Goal: Information Seeking & Learning: Learn about a topic

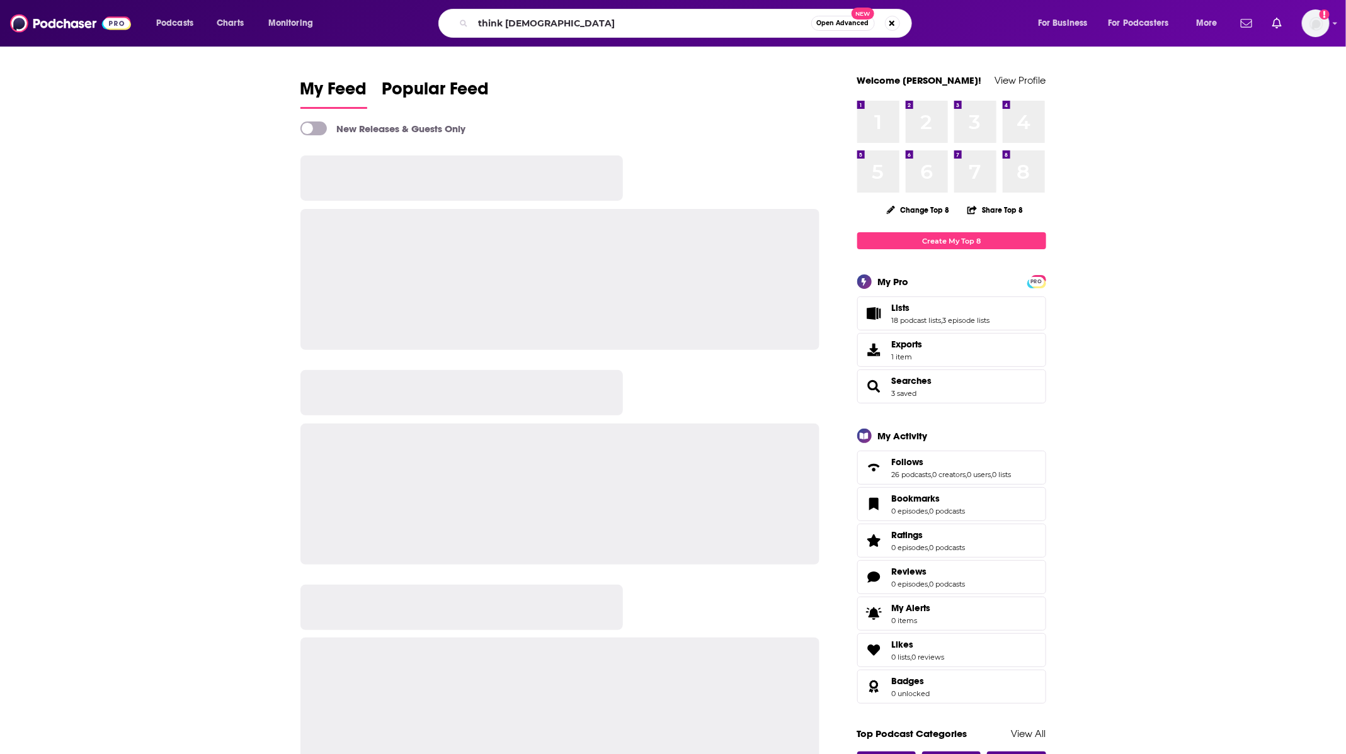
type input "think [DEMOGRAPHIC_DATA]"
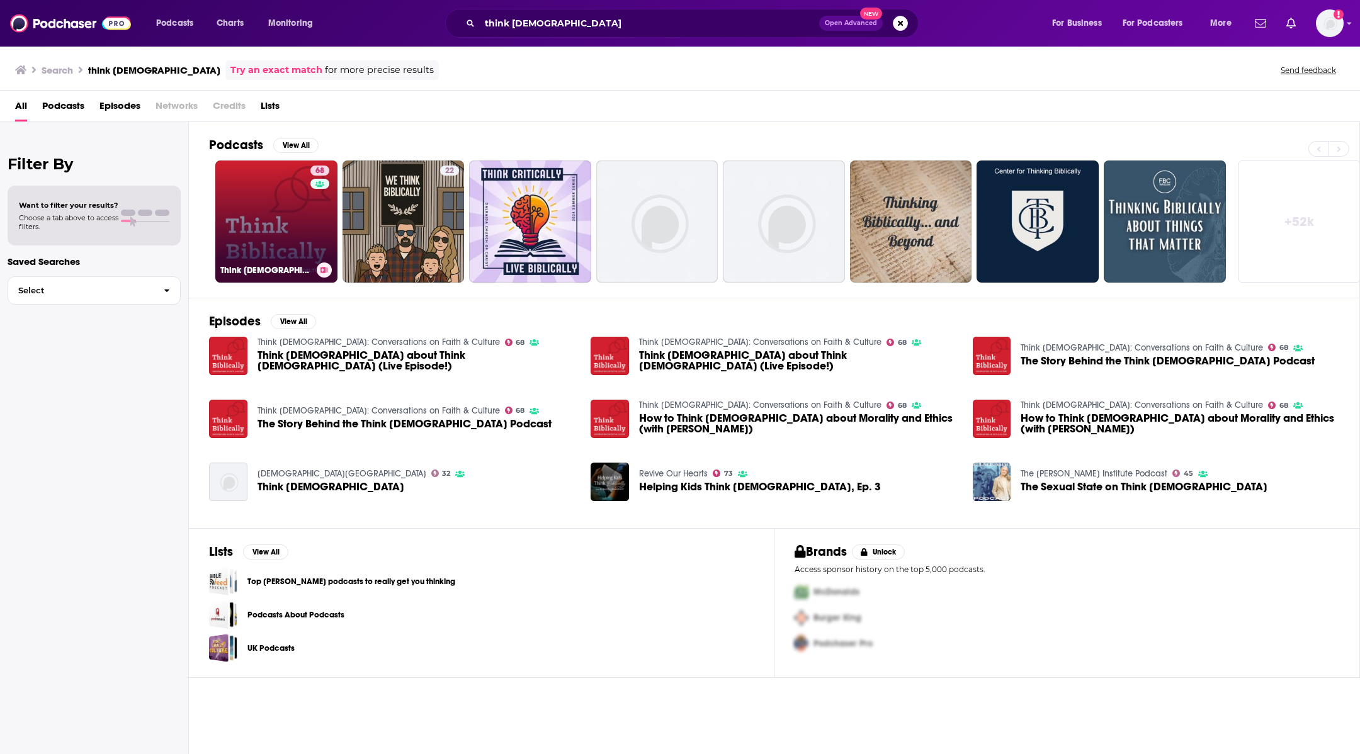
click at [260, 245] on link "68 Think [DEMOGRAPHIC_DATA]: Conversations on Faith & Culture" at bounding box center [276, 222] width 122 height 122
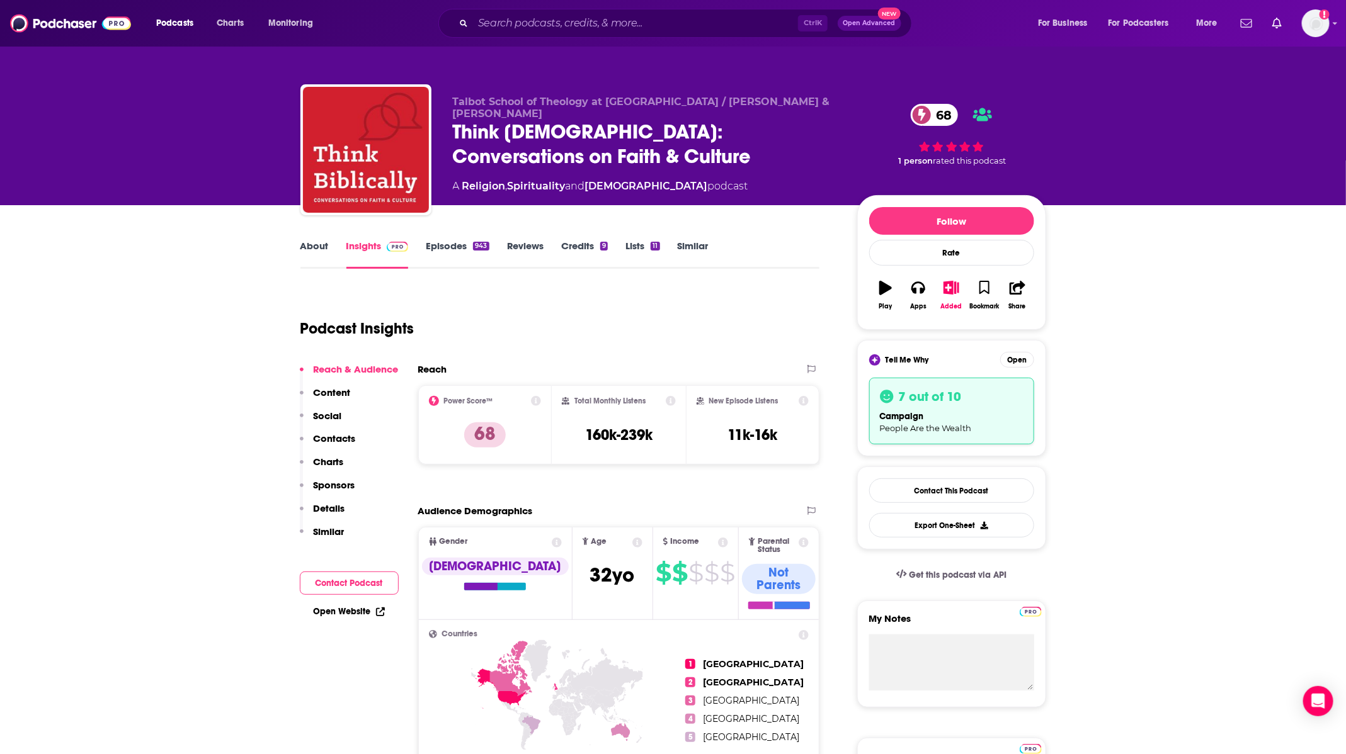
click at [1049, 74] on div "Talbot School of Theology at [GEOGRAPHIC_DATA] / [PERSON_NAME] & [PERSON_NAME] …" at bounding box center [673, 137] width 765 height 136
click at [479, 242] on div "943" at bounding box center [481, 246] width 16 height 9
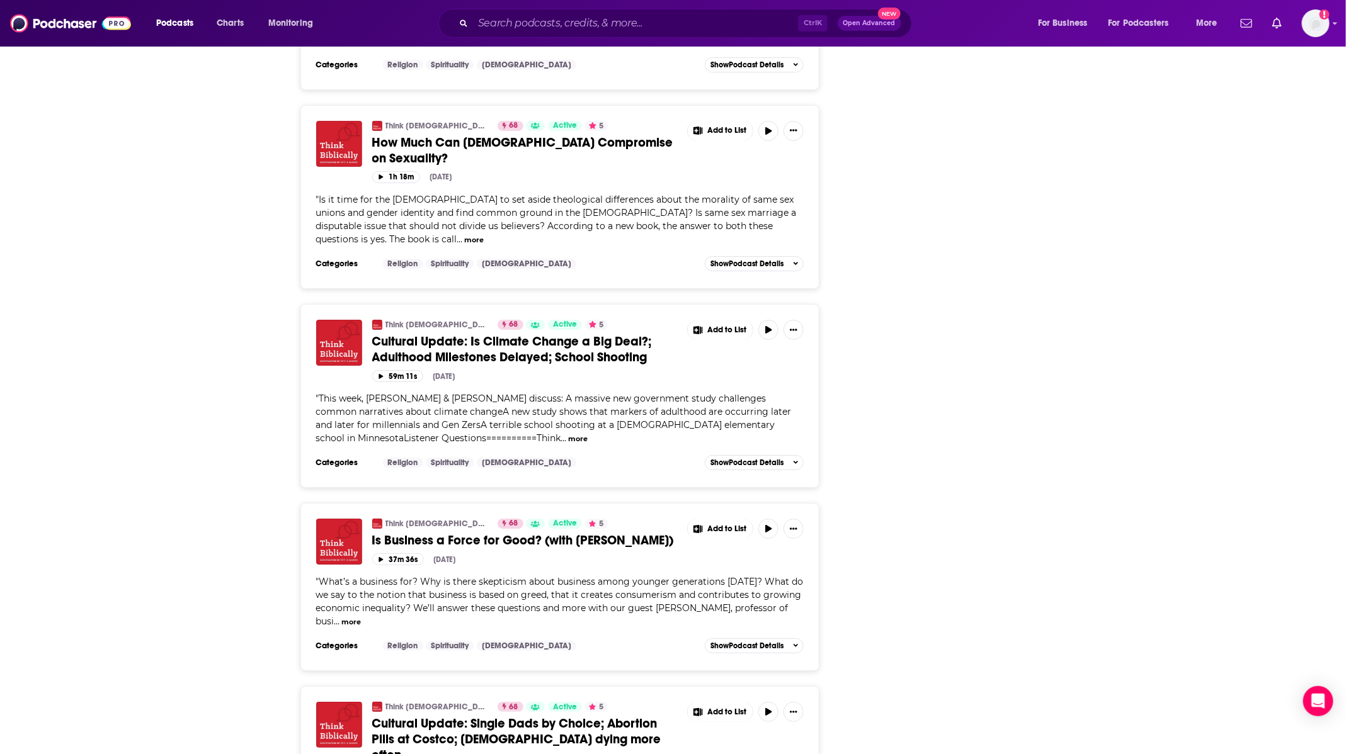
scroll to position [2362, 0]
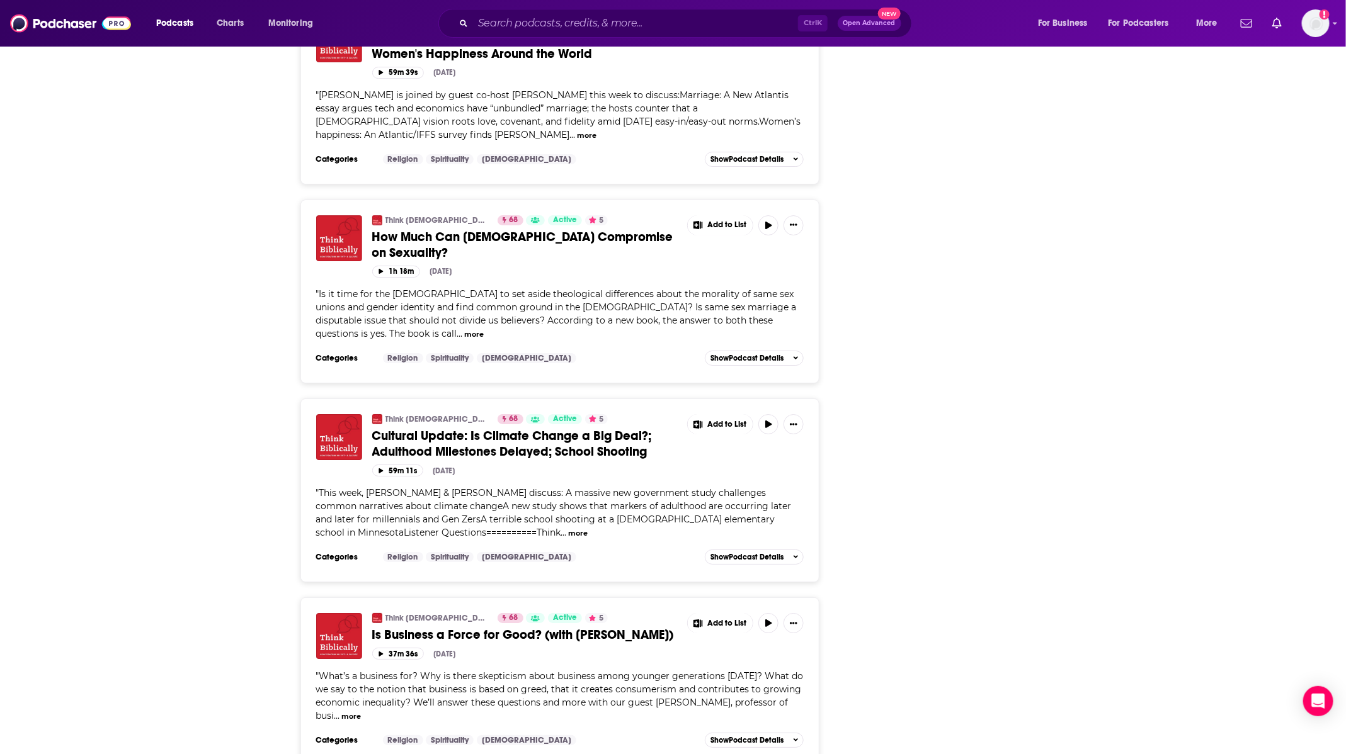
click at [1164, 344] on div "About Insights Episodes 943 Reviews Credits 9 Lists 11 Similar Episodes of Thin…" at bounding box center [673, 462] width 1346 height 5236
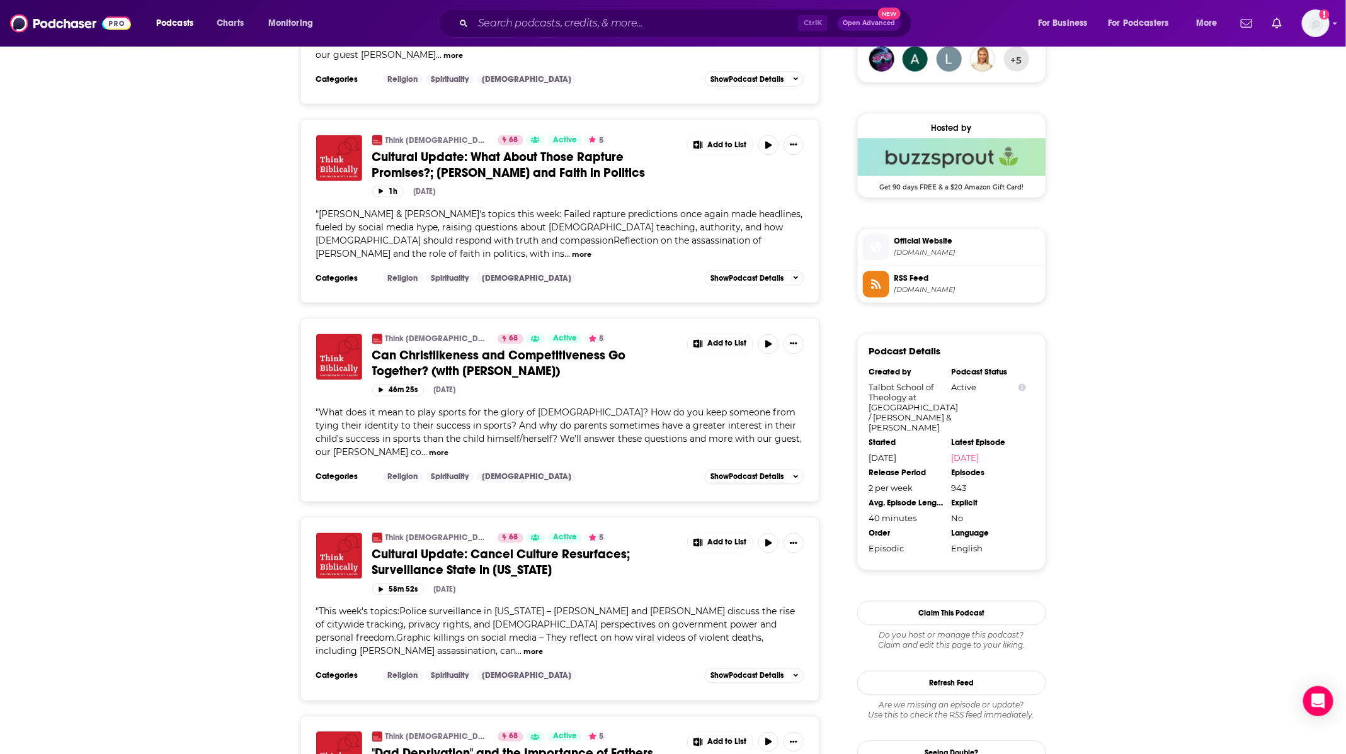
scroll to position [945, 0]
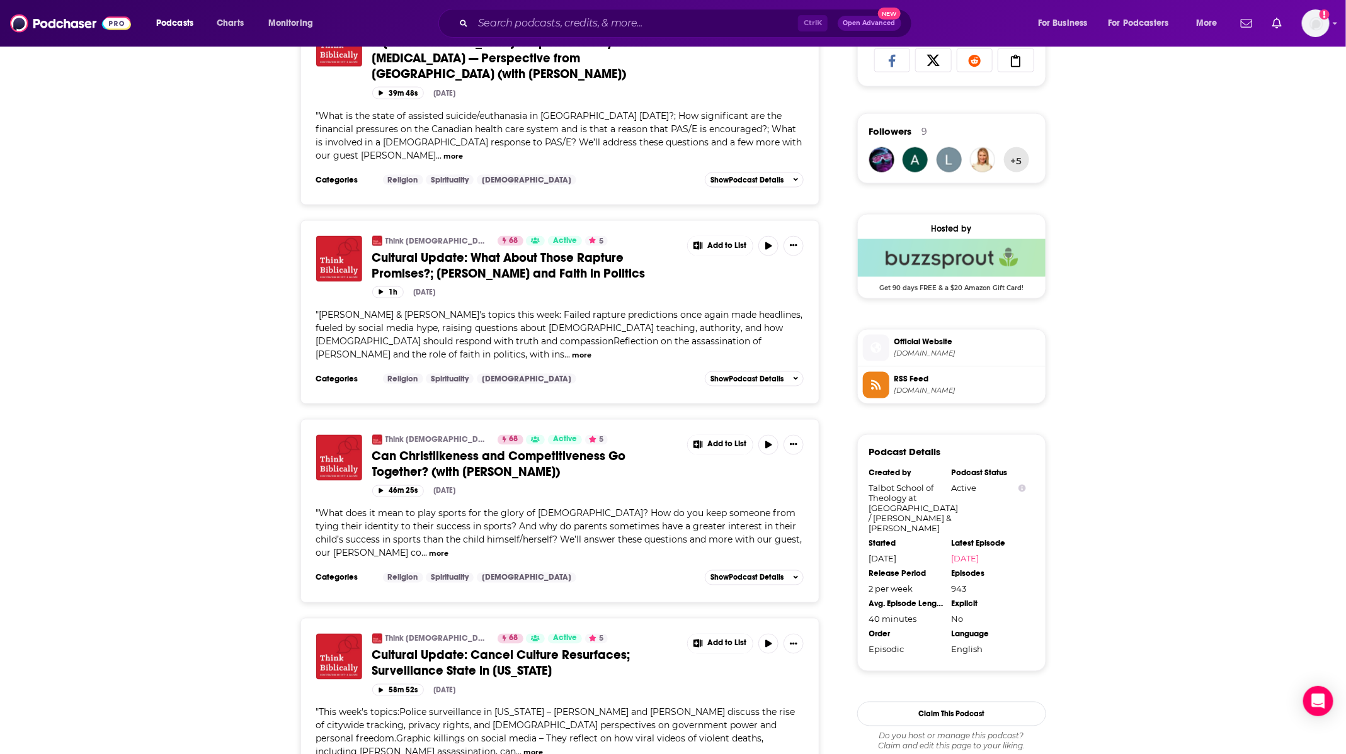
click at [440, 250] on span "Cultural Update: What About Those Rapture Promises?; [PERSON_NAME] and Faith in…" at bounding box center [508, 265] width 273 height 31
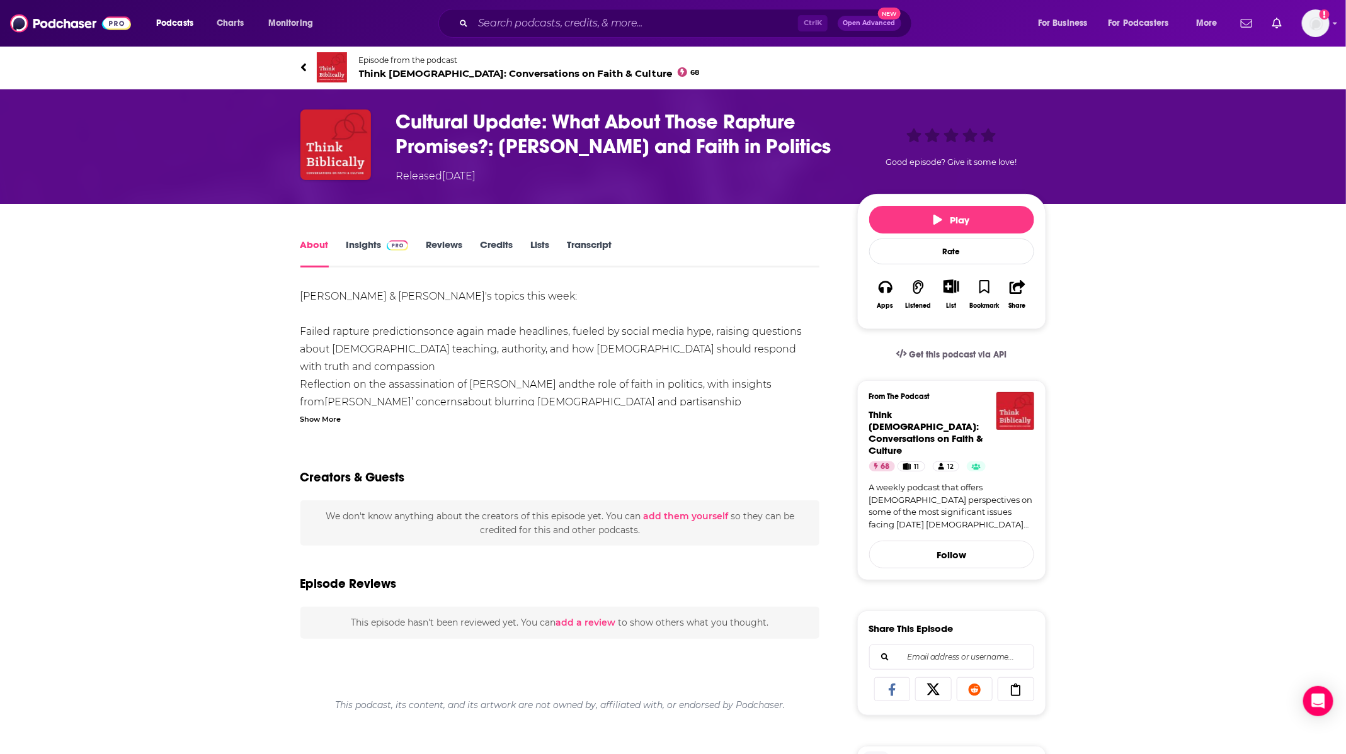
click at [327, 414] on div "Show More" at bounding box center [320, 418] width 41 height 12
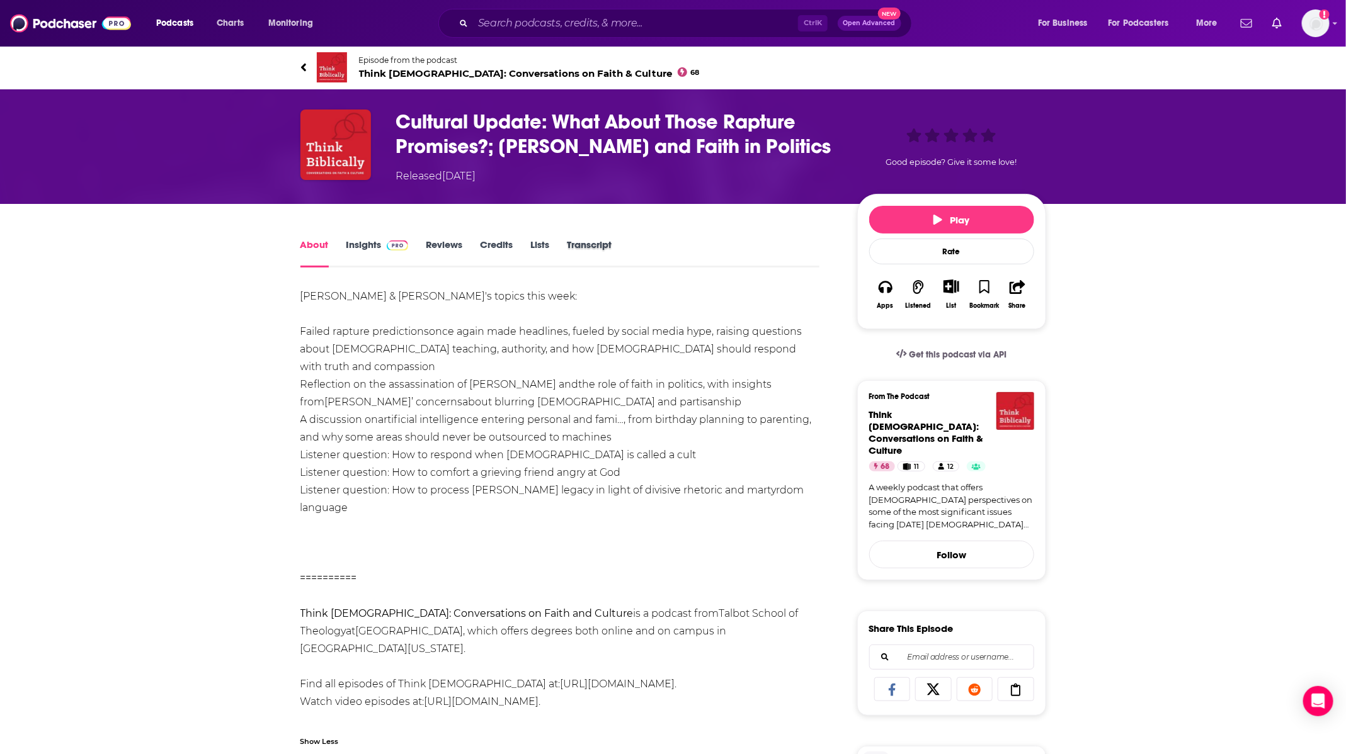
click at [617, 256] on div "Transcript" at bounding box center [598, 253] width 62 height 29
click at [597, 243] on link "Transcript" at bounding box center [589, 253] width 45 height 29
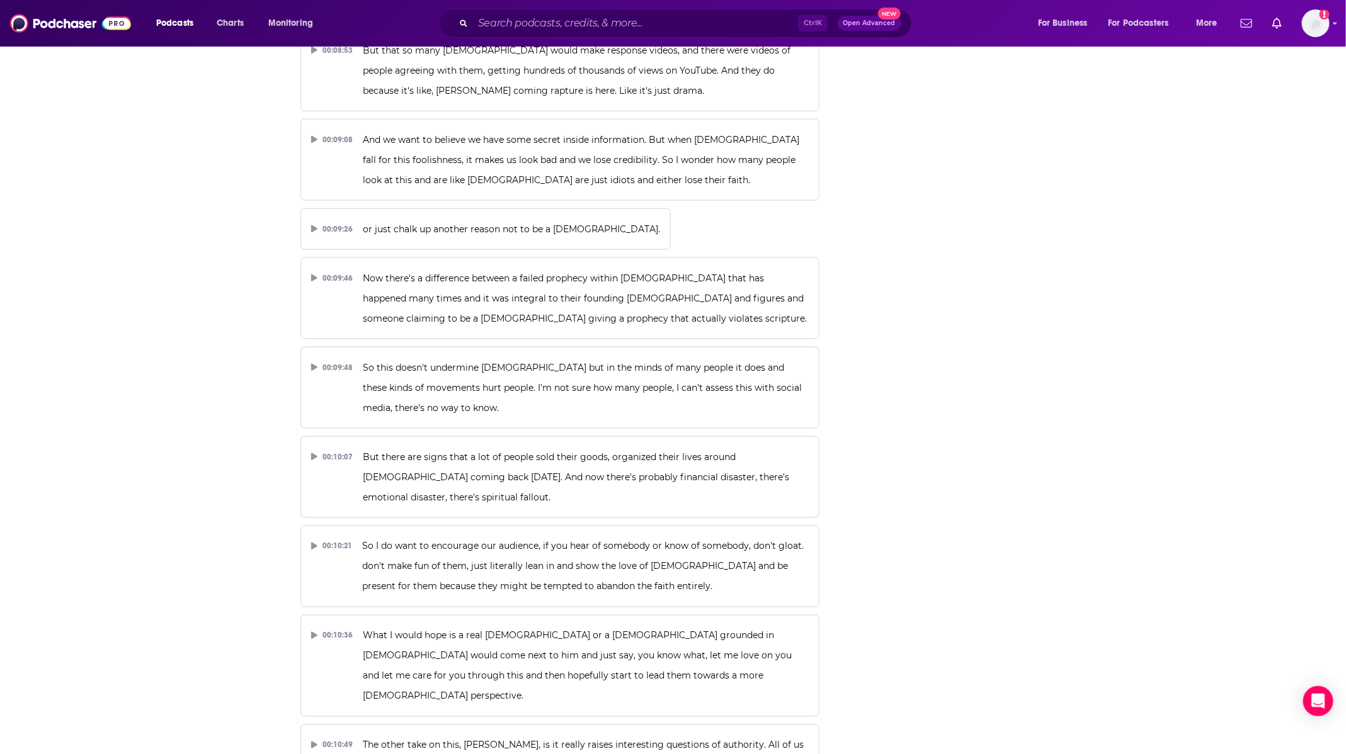
scroll to position [3516, 0]
click at [648, 26] on input "Search podcasts, credits, & more..." at bounding box center [635, 23] width 325 height 20
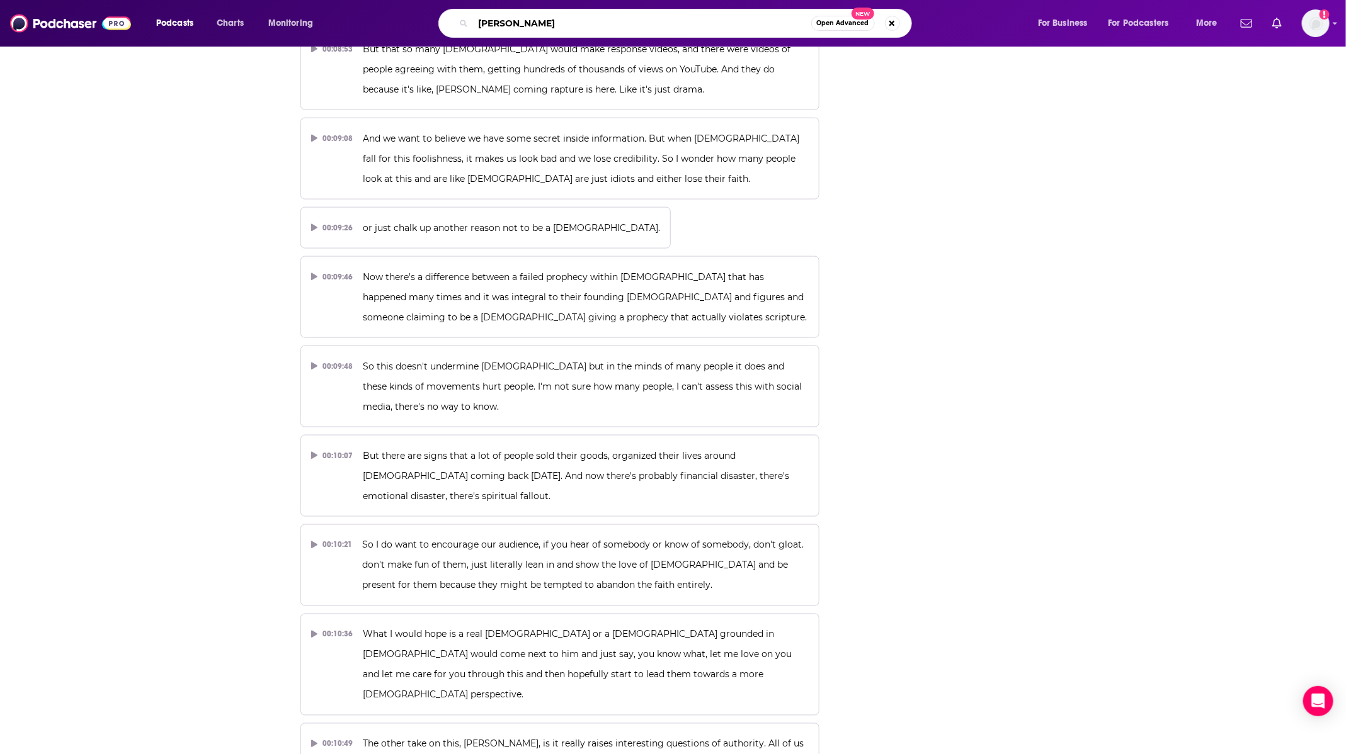
type input "[PERSON_NAME]"
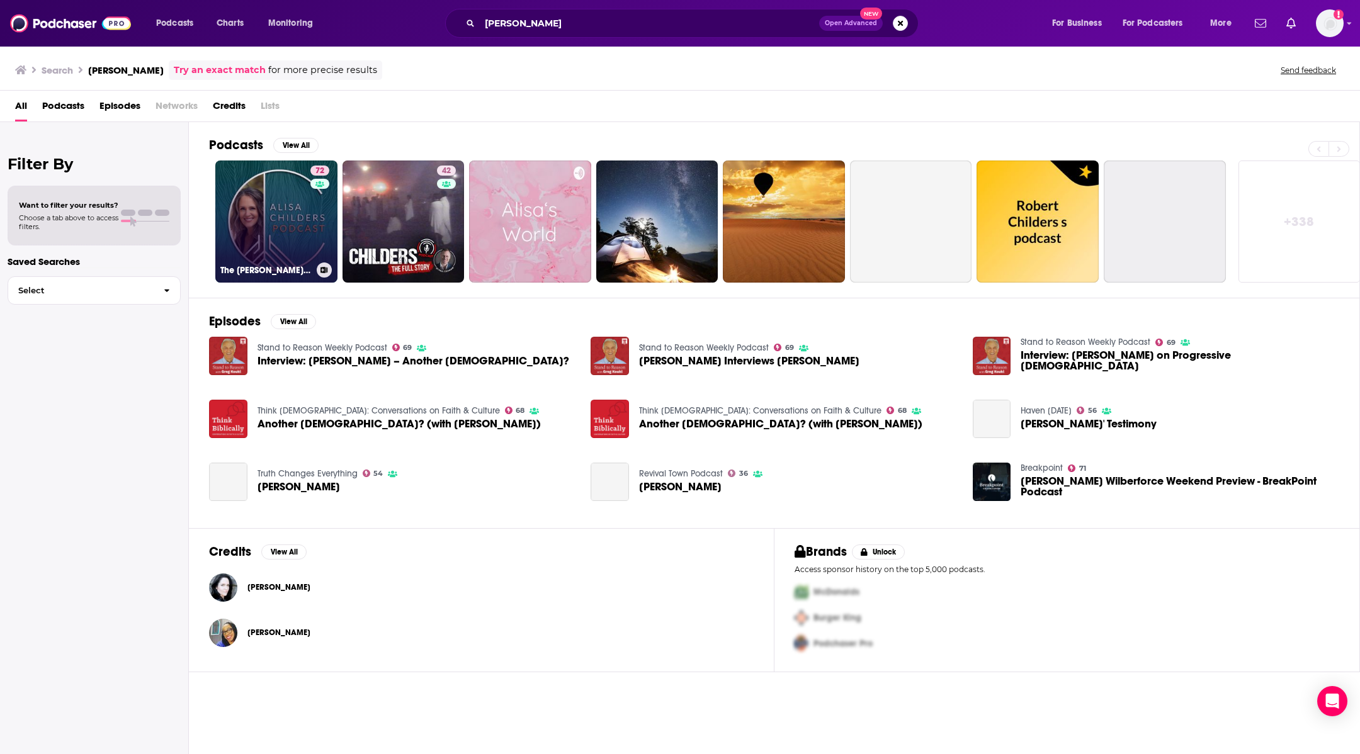
click at [274, 189] on link "72 The [PERSON_NAME] Podcast" at bounding box center [276, 222] width 122 height 122
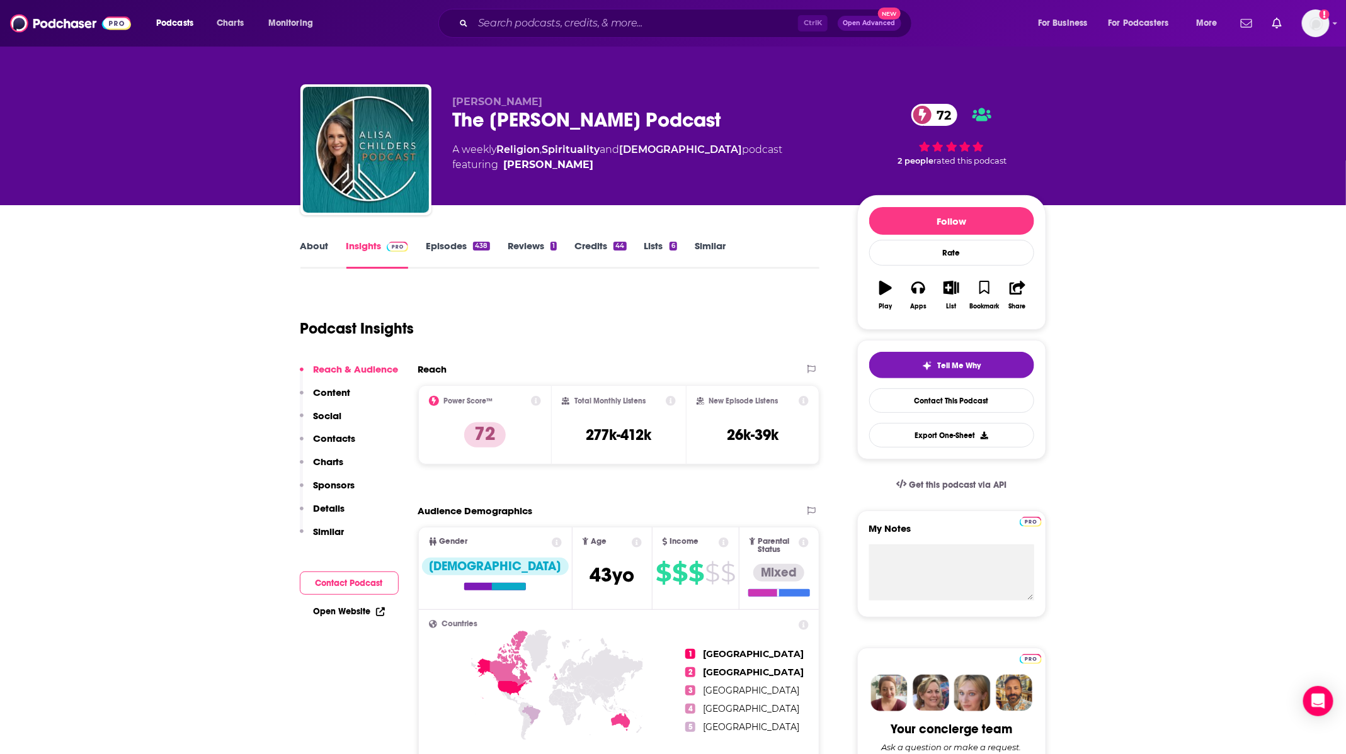
click at [452, 248] on link "Episodes 438" at bounding box center [458, 254] width 64 height 29
